Goal: Task Accomplishment & Management: Manage account settings

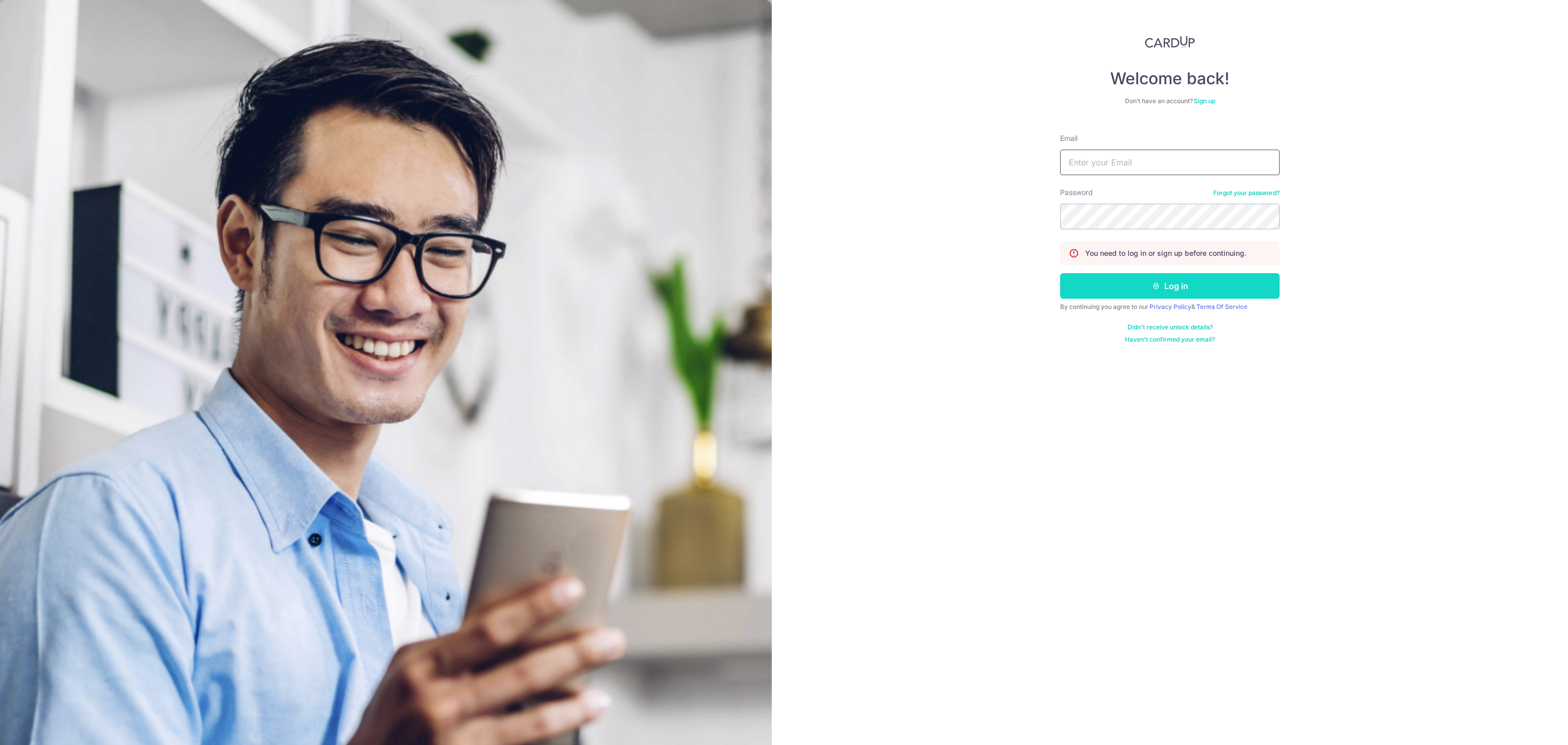
type input "[EMAIL_ADDRESS][DOMAIN_NAME]"
click at [1186, 291] on button "Log in" at bounding box center [1170, 286] width 219 height 26
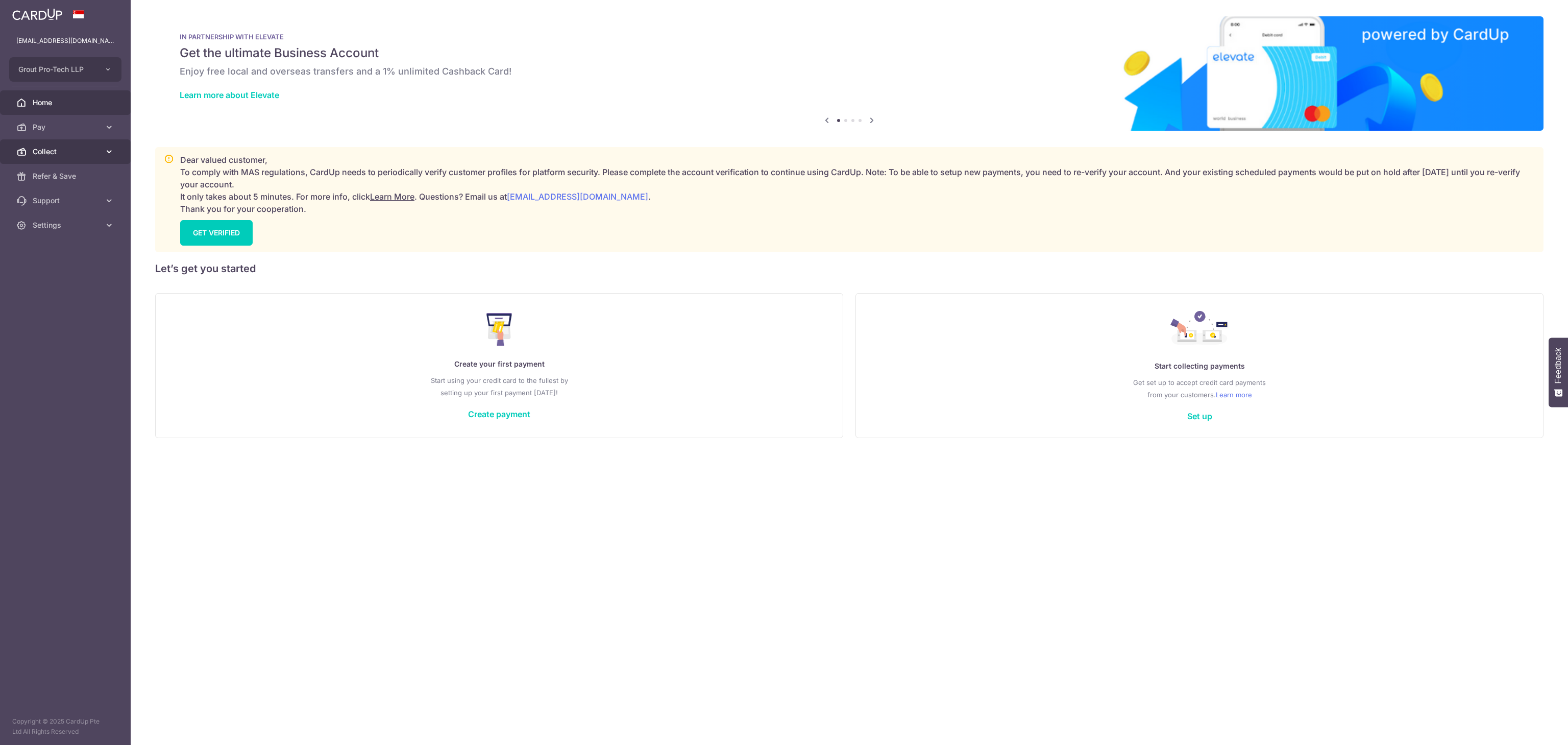
click at [38, 152] on span "Collect" at bounding box center [66, 152] width 67 height 10
click at [82, 179] on span "Dashboard" at bounding box center [66, 175] width 67 height 10
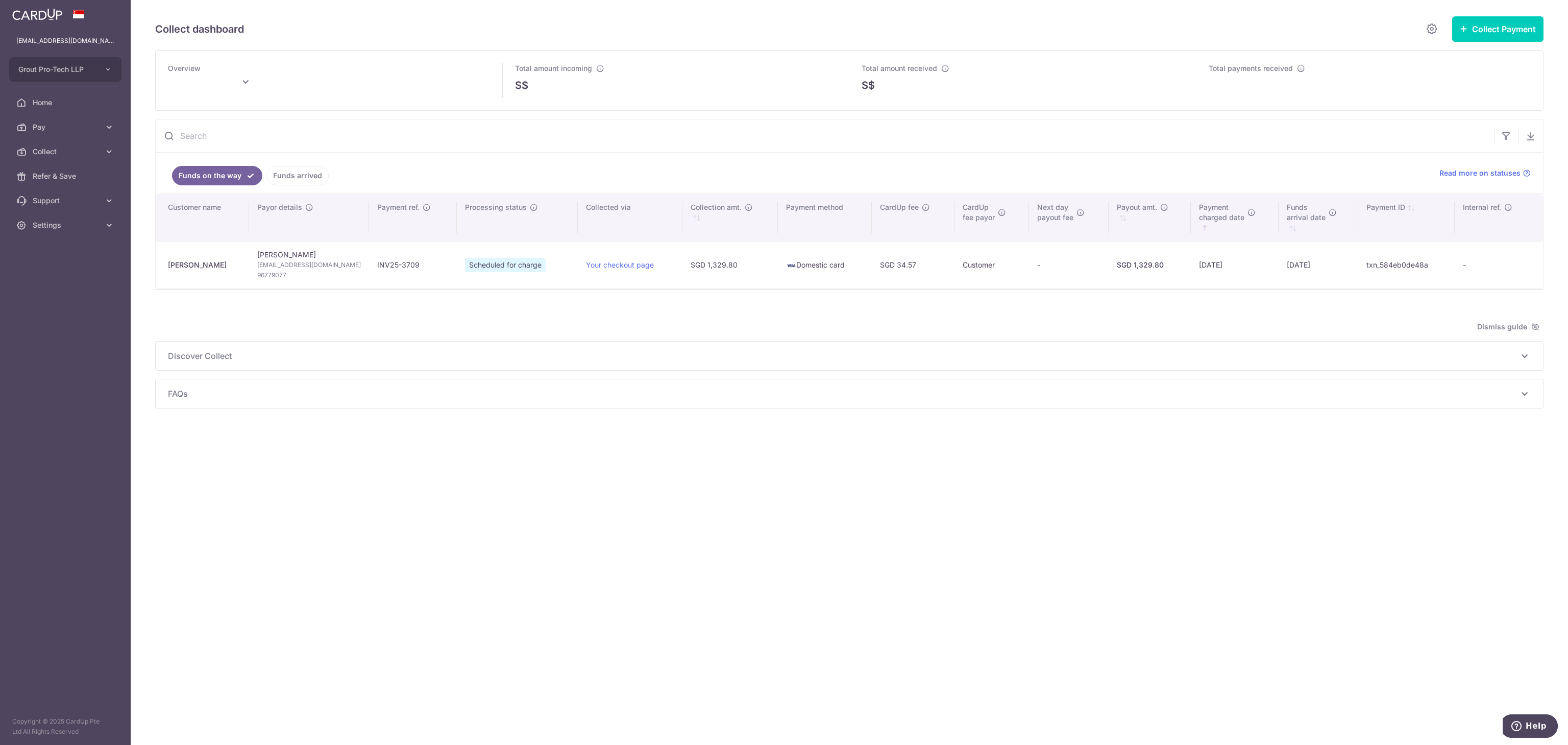
click at [1319, 611] on div "Collect dashboard Collect Payment Create request to collect payments Custom Pay…" at bounding box center [848, 372] width 1437 height 745
type input "[DATE]"
click at [970, 463] on div "Collect dashboard Collect Payment Create request to collect payments Custom Pay…" at bounding box center [848, 372] width 1437 height 745
